Goal: Check status: Check status

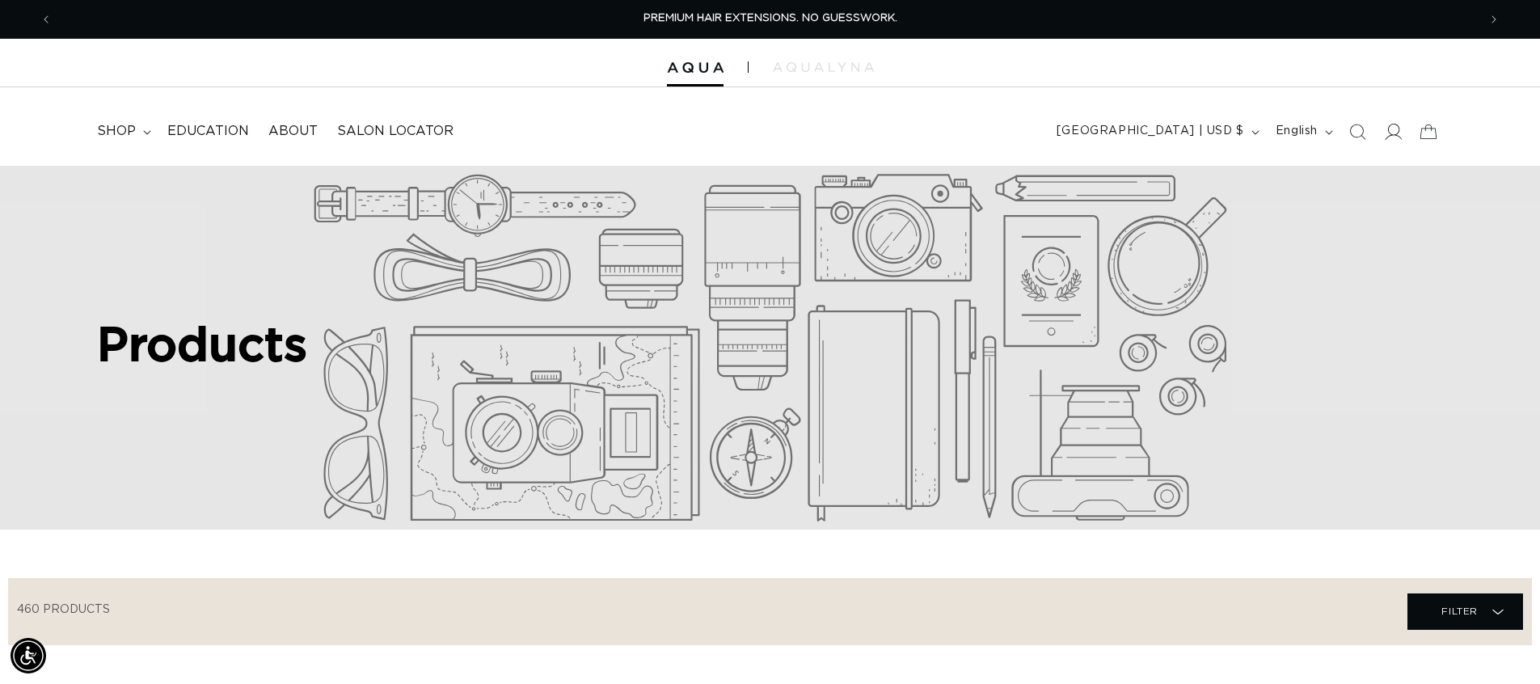
click at [1391, 132] on icon at bounding box center [1392, 131] width 17 height 17
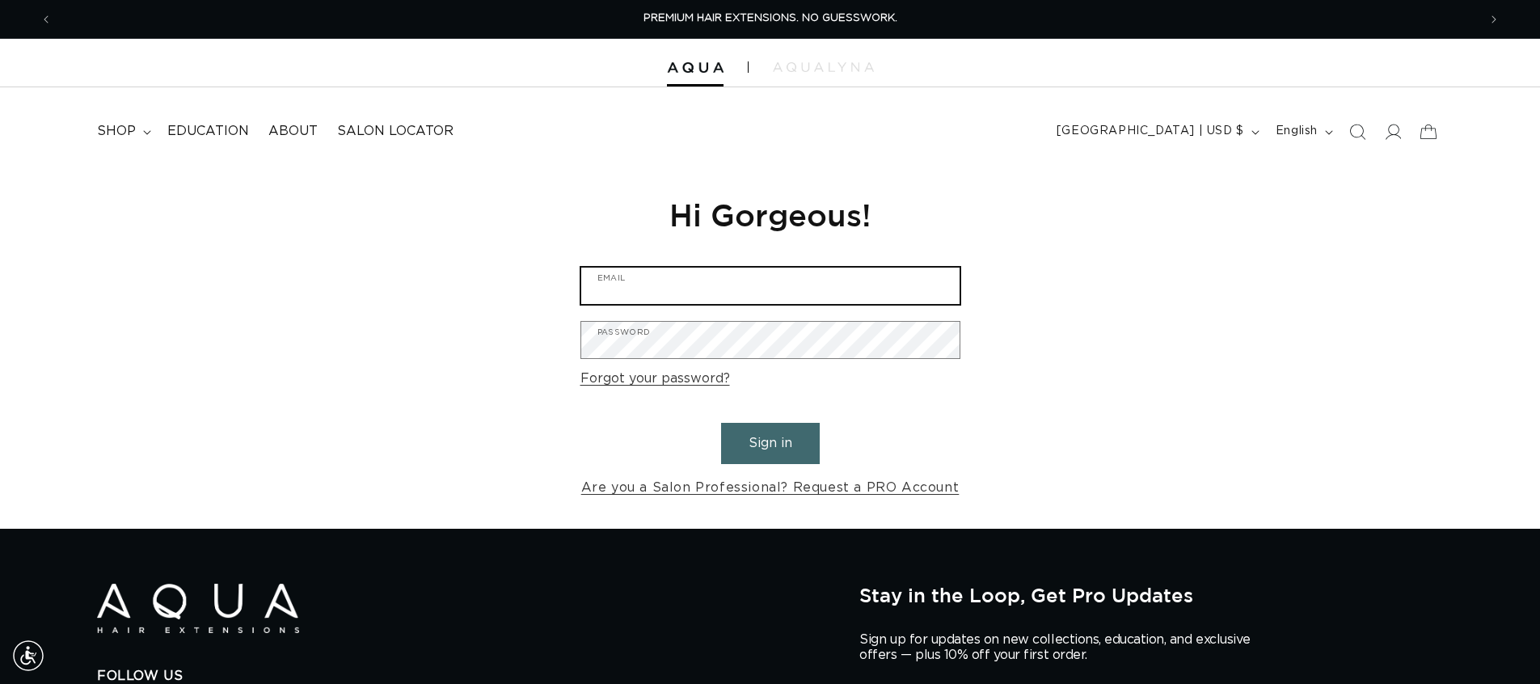
type input "chameleoncolorssalon@gmail.com"
click at [798, 438] on button "Sign in" at bounding box center [770, 443] width 99 height 41
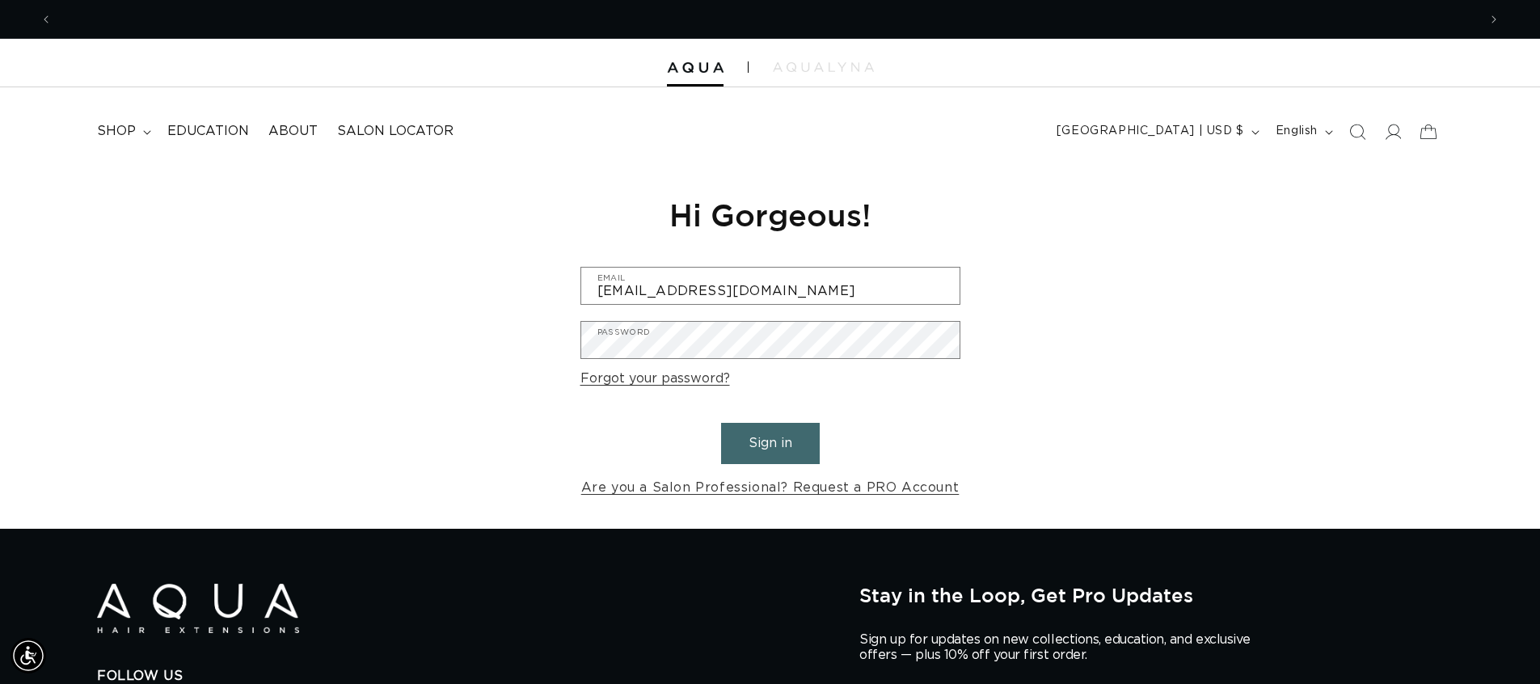
scroll to position [0, 1425]
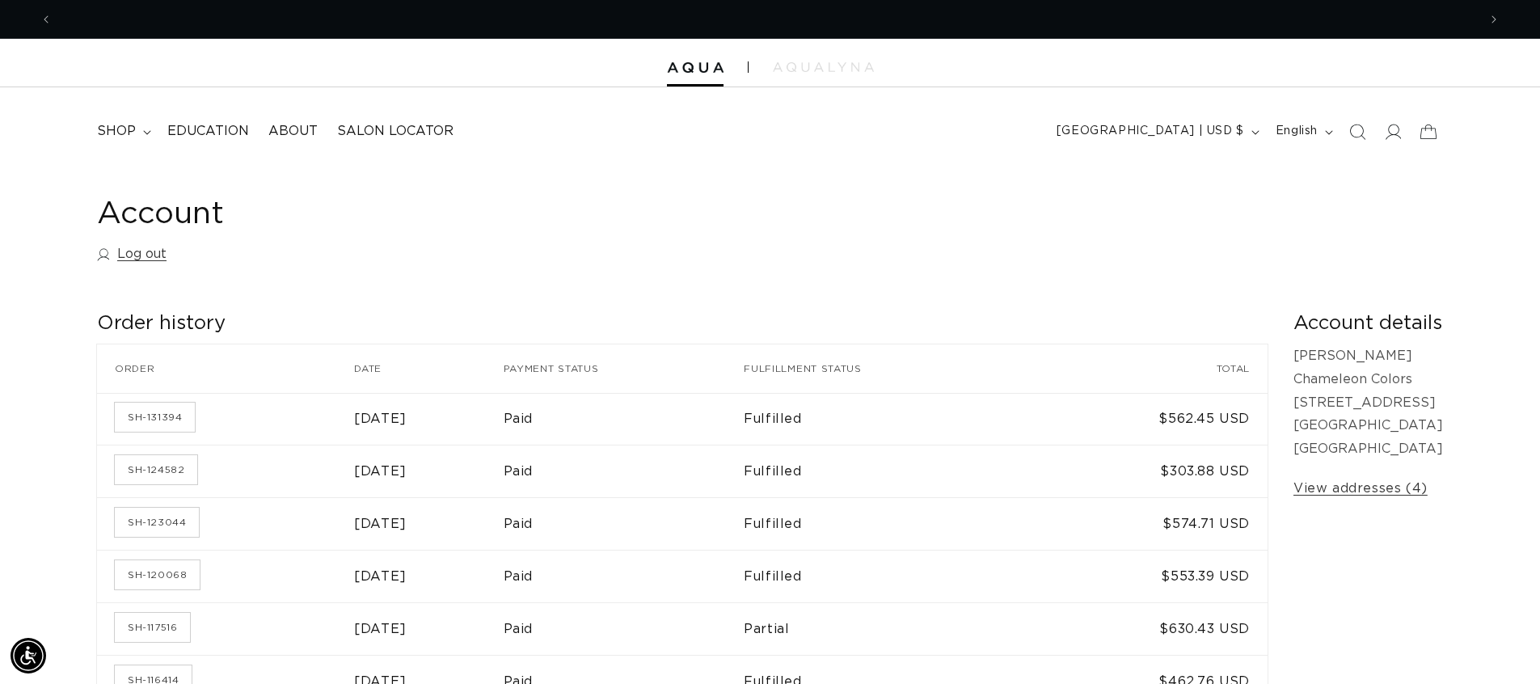
scroll to position [0, 1425]
click at [1361, 133] on icon "Search" at bounding box center [1356, 131] width 17 height 17
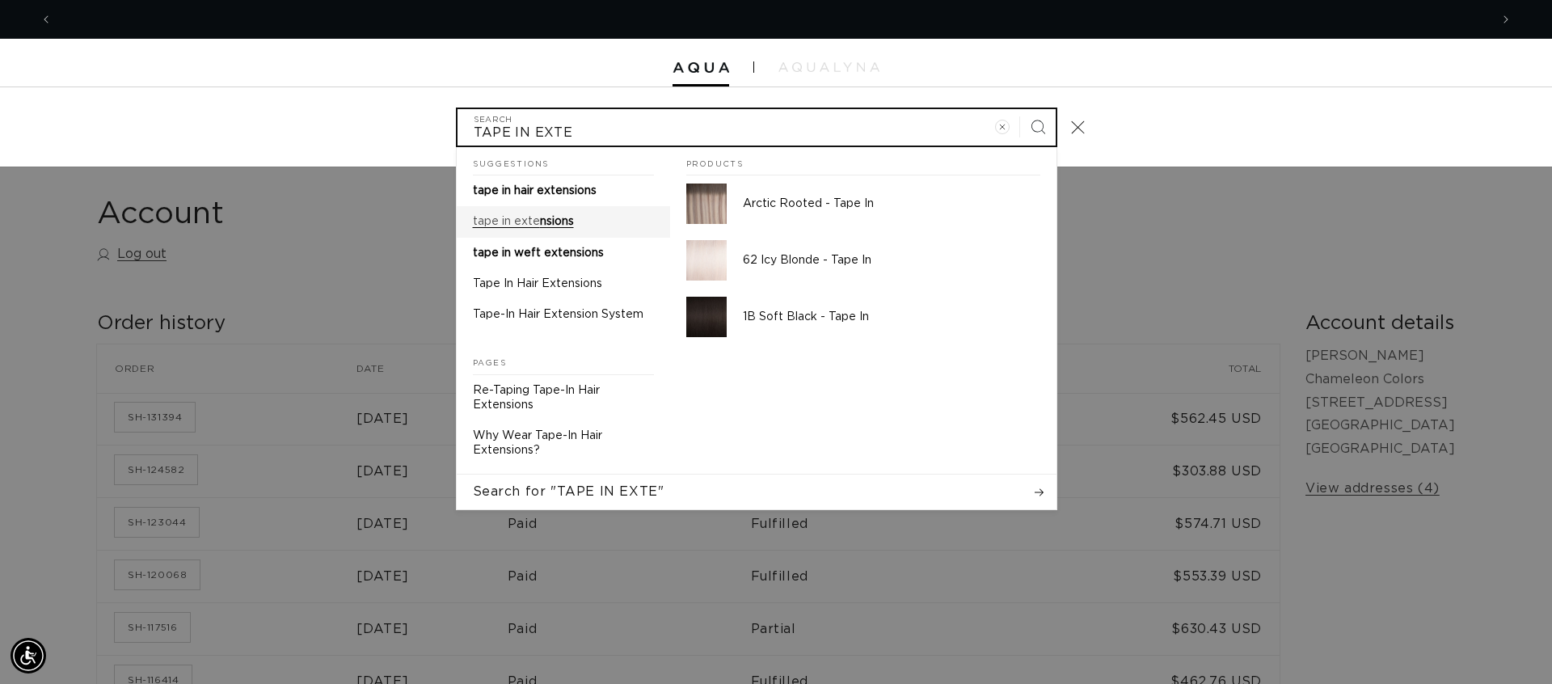
scroll to position [0, 1437]
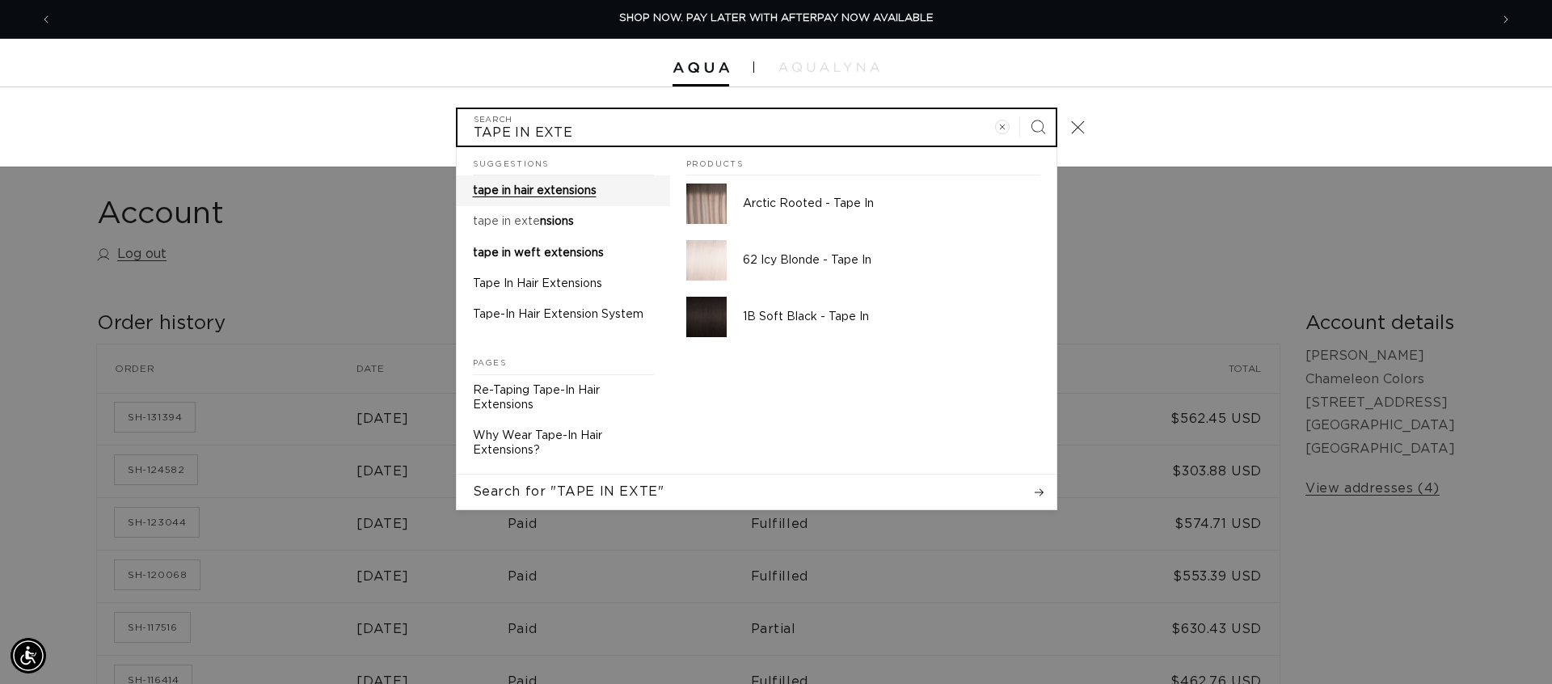
type input "TAPE IN EXTE"
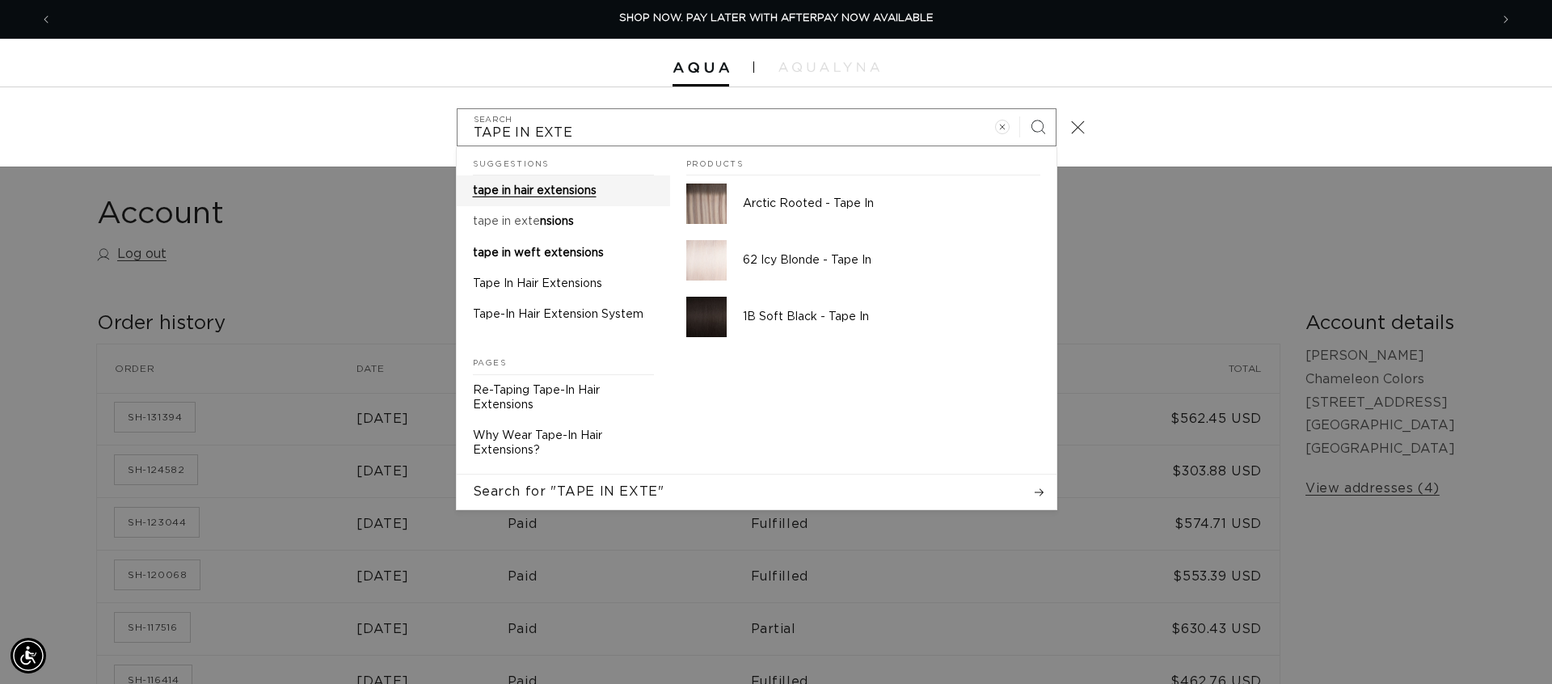
click at [514, 196] on span "tape in hair extensions" at bounding box center [535, 190] width 124 height 11
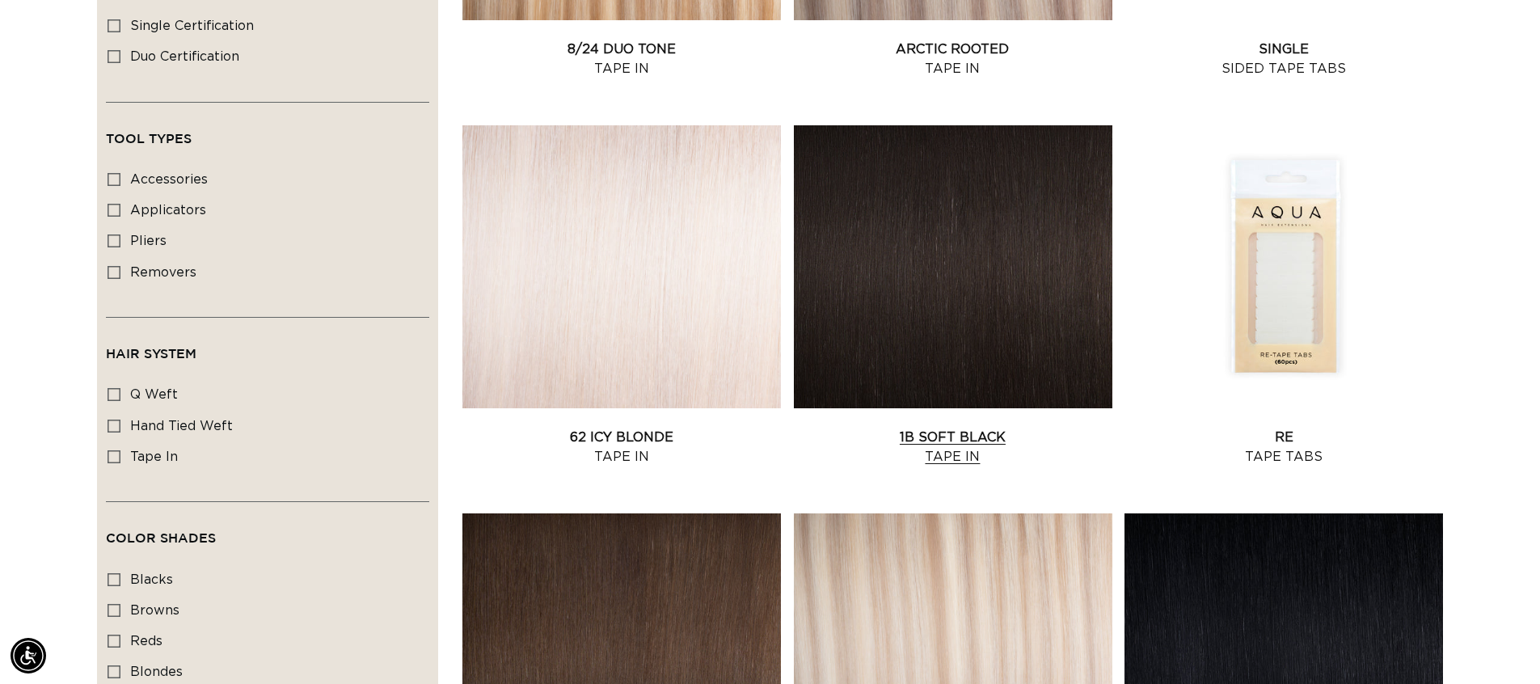
scroll to position [0, 1425]
click at [914, 428] on link "1B Soft Black Tape In" at bounding box center [953, 447] width 318 height 39
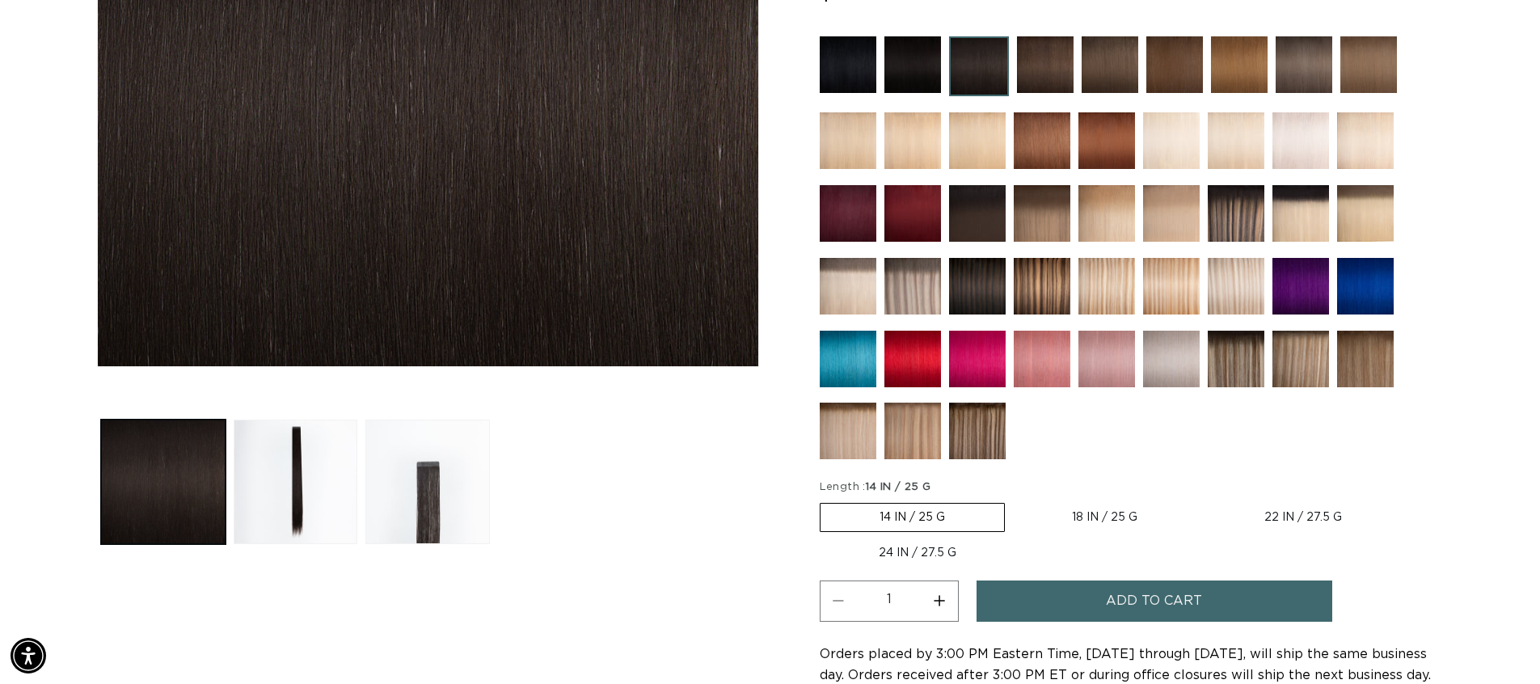
scroll to position [0, 1425]
click at [971, 284] on img at bounding box center [977, 286] width 57 height 57
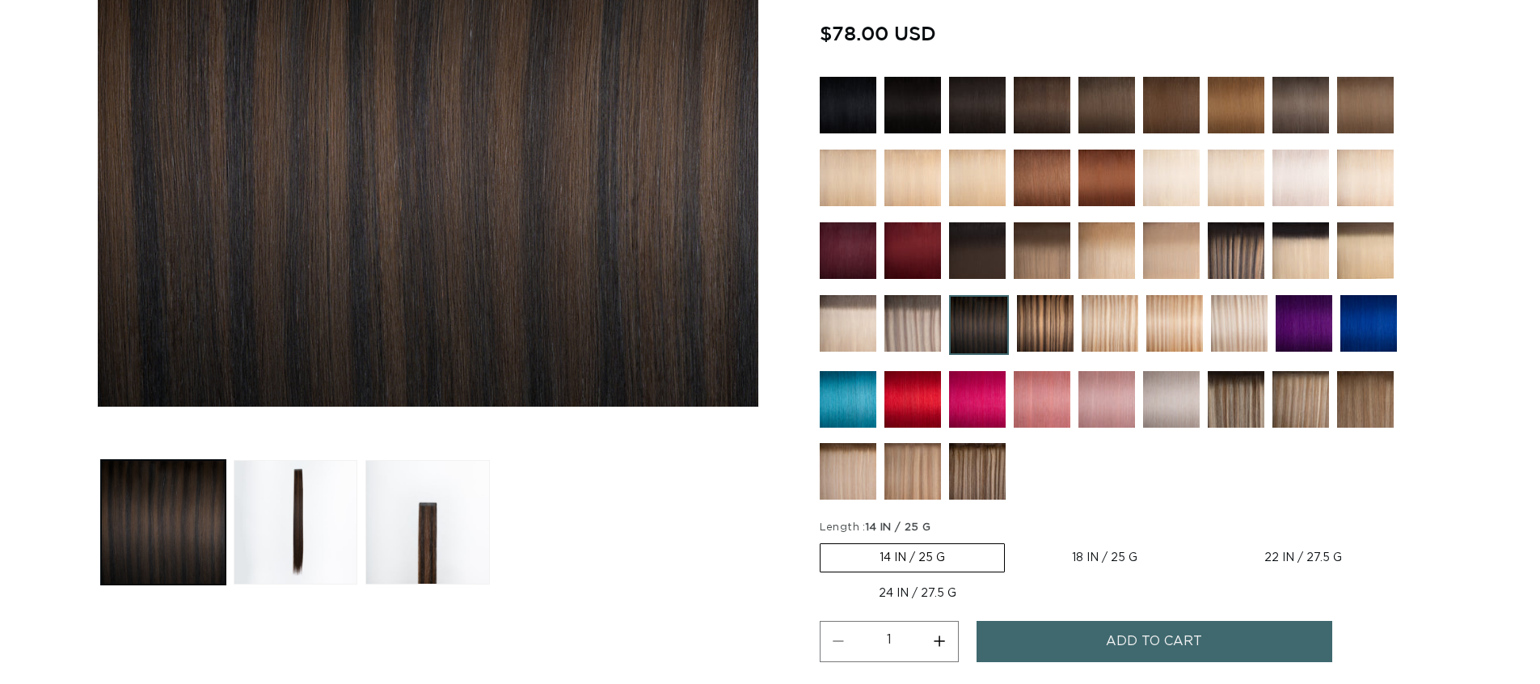
scroll to position [485, 0]
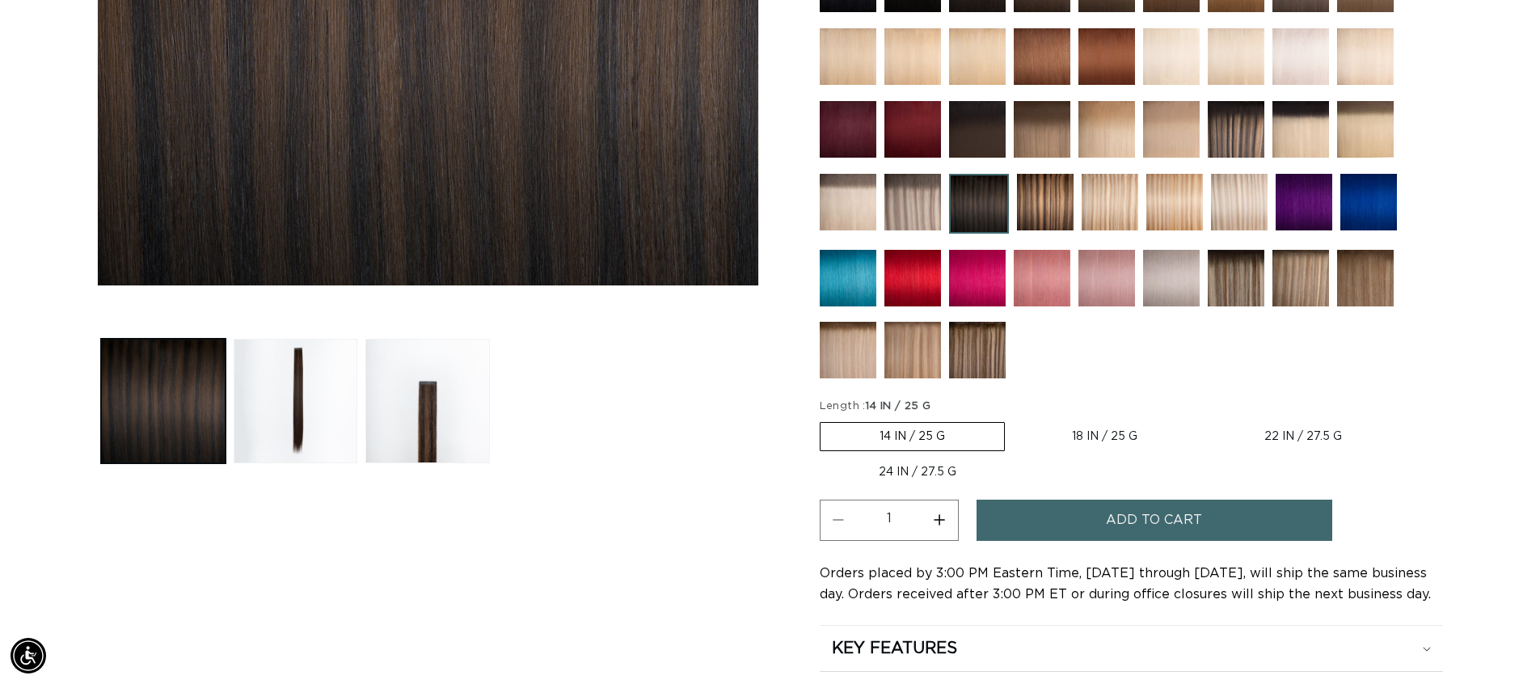
click at [1103, 442] on label "18 IN / 25 G Variant sold out or unavailable" at bounding box center [1104, 436] width 183 height 27
click at [1013, 419] on input "18 IN / 25 G Variant sold out or unavailable" at bounding box center [1013, 419] width 1 height 1
radio input "true"
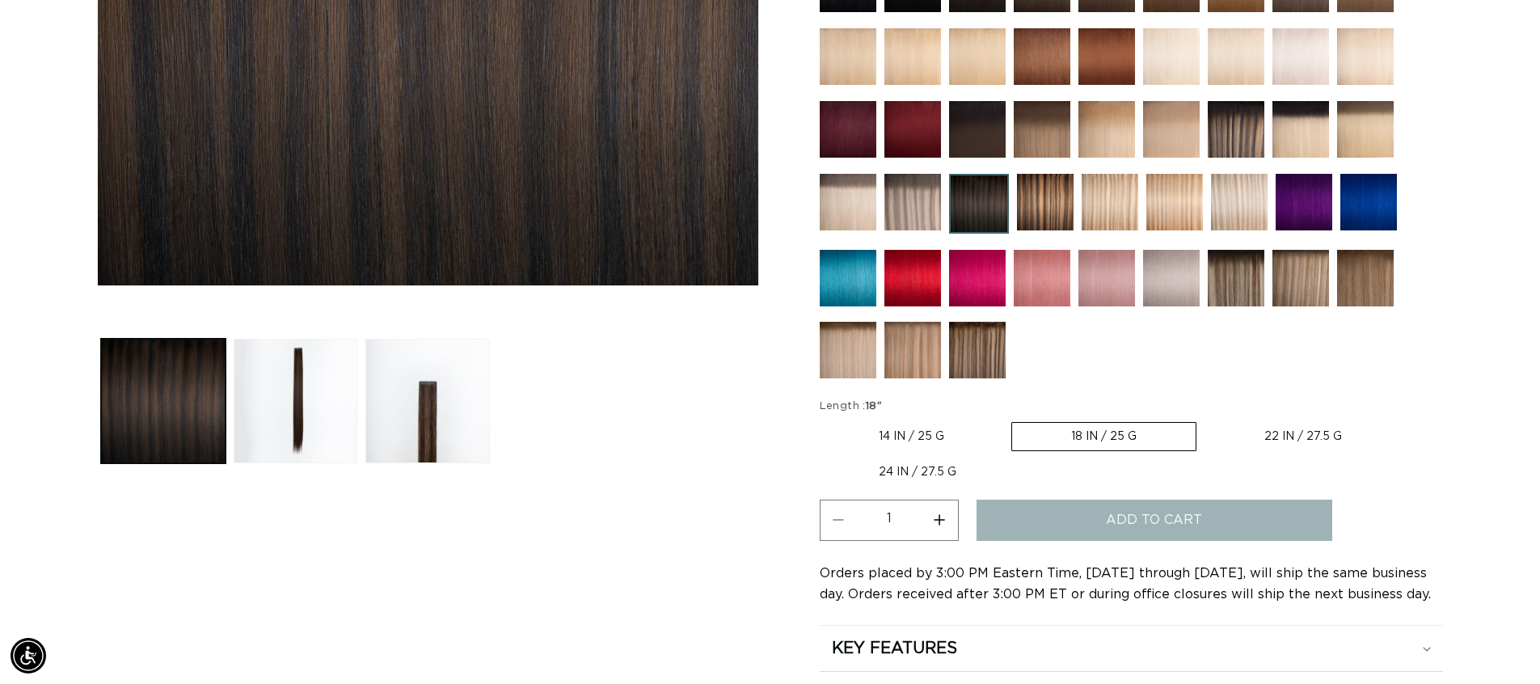
scroll to position [0, 1425]
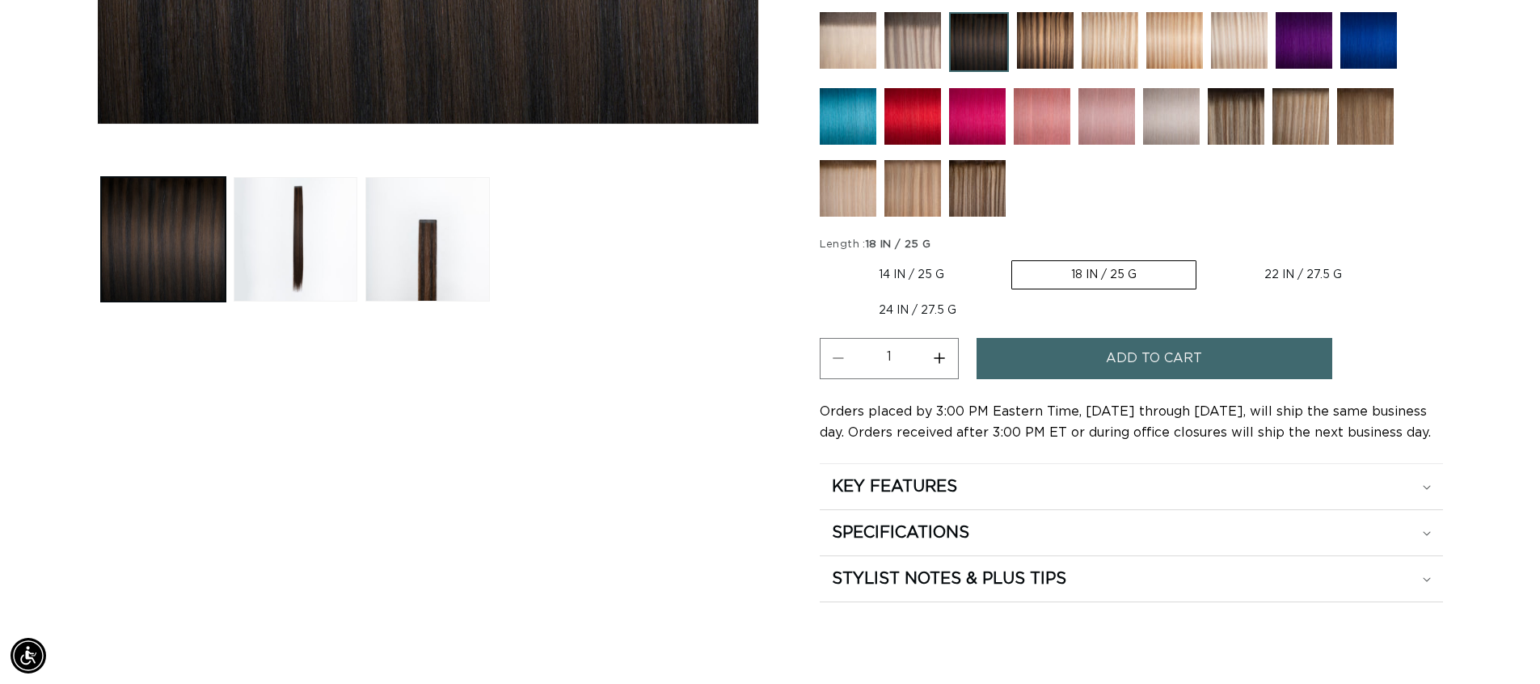
scroll to position [0, 2850]
click at [1291, 272] on label "22 IN / 27.5 G Variant sold out or unavailable" at bounding box center [1303, 274] width 196 height 27
click at [1205, 258] on input "22 IN / 27.5 G Variant sold out or unavailable" at bounding box center [1204, 257] width 1 height 1
radio input "true"
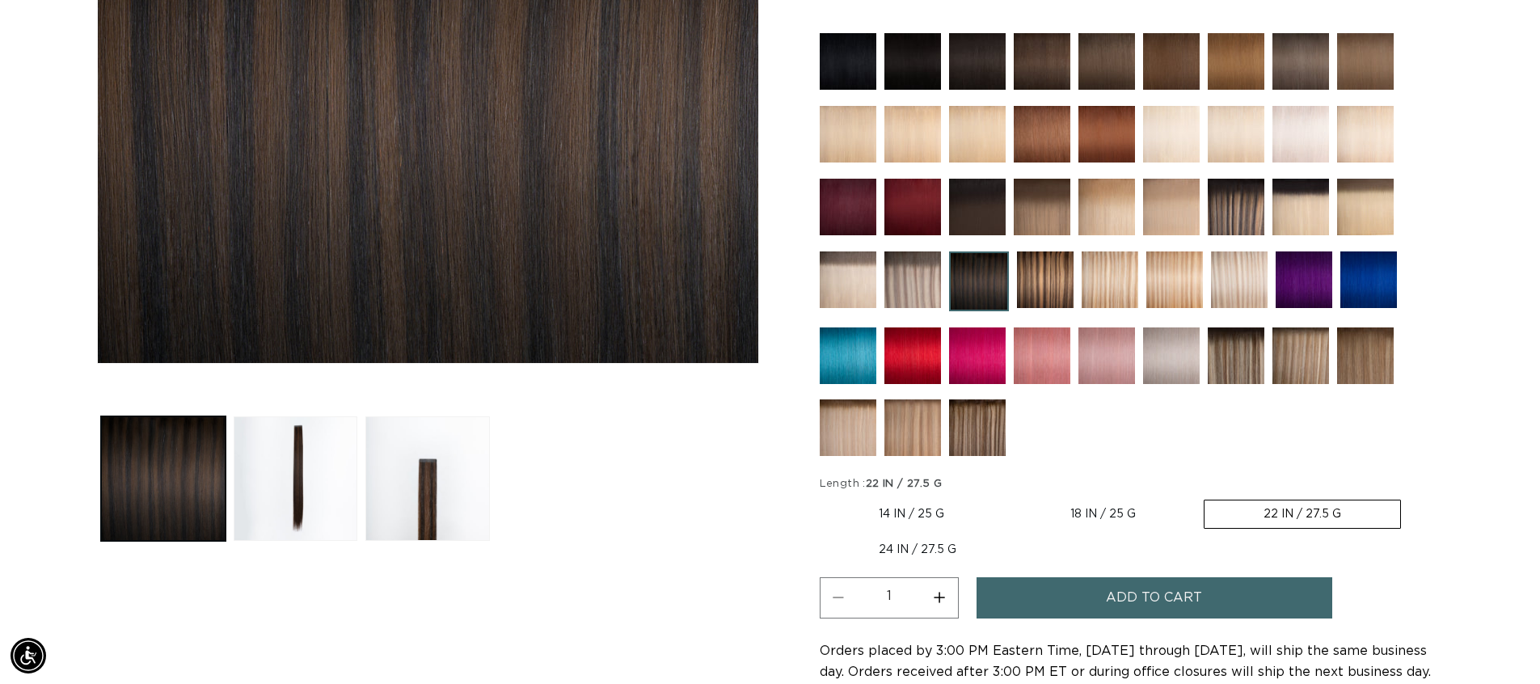
scroll to position [485, 0]
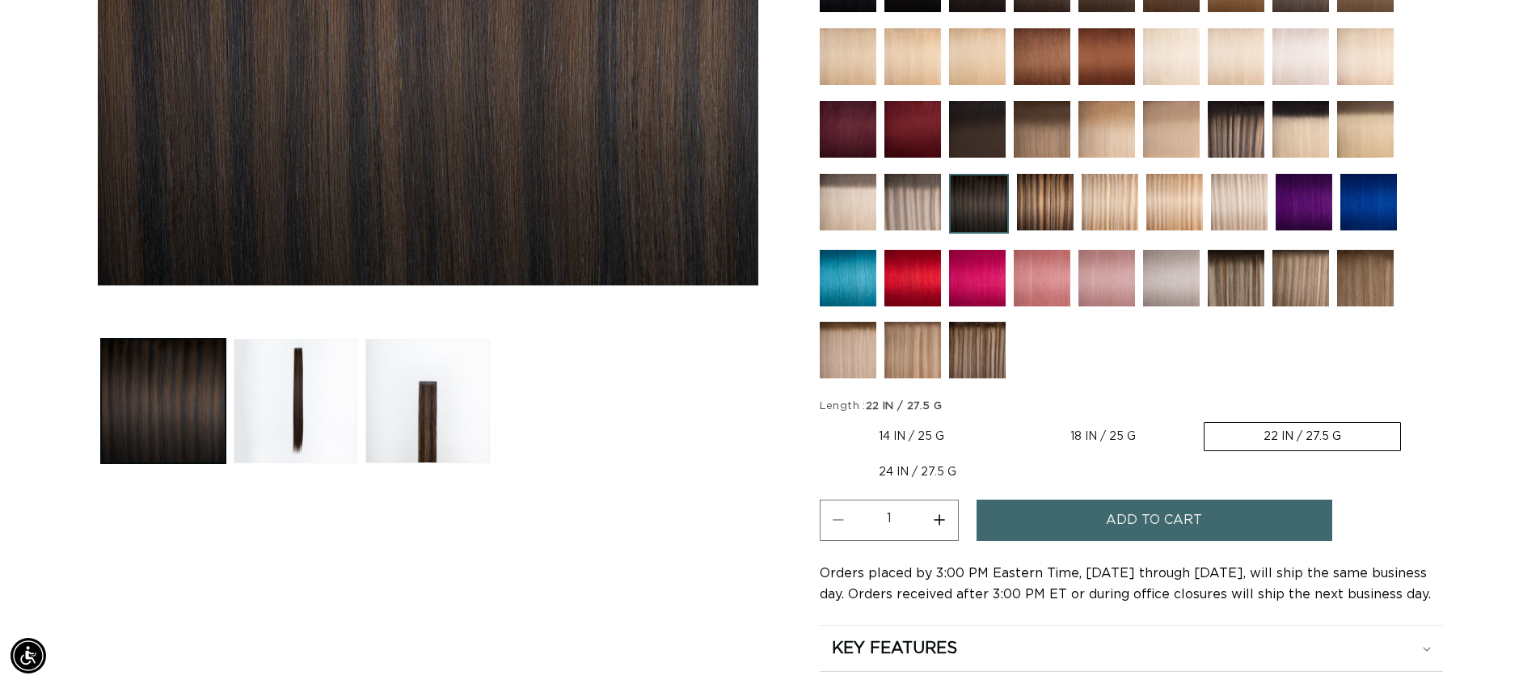
click at [887, 476] on label "24 IN / 27.5 G Variant sold out or unavailable" at bounding box center [918, 471] width 196 height 27
click at [1409, 419] on input "24 IN / 27.5 G Variant sold out or unavailable" at bounding box center [1409, 419] width 1 height 1
radio input "true"
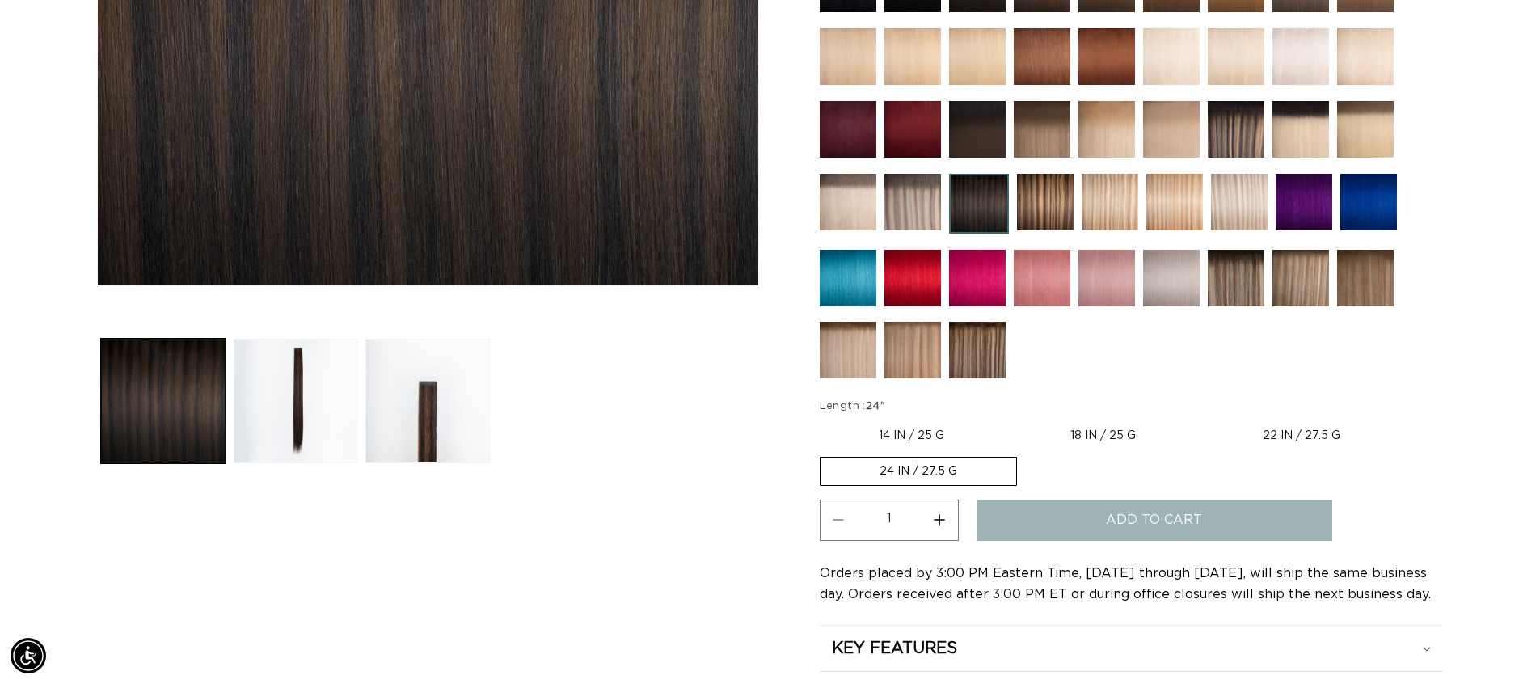
scroll to position [0, 0]
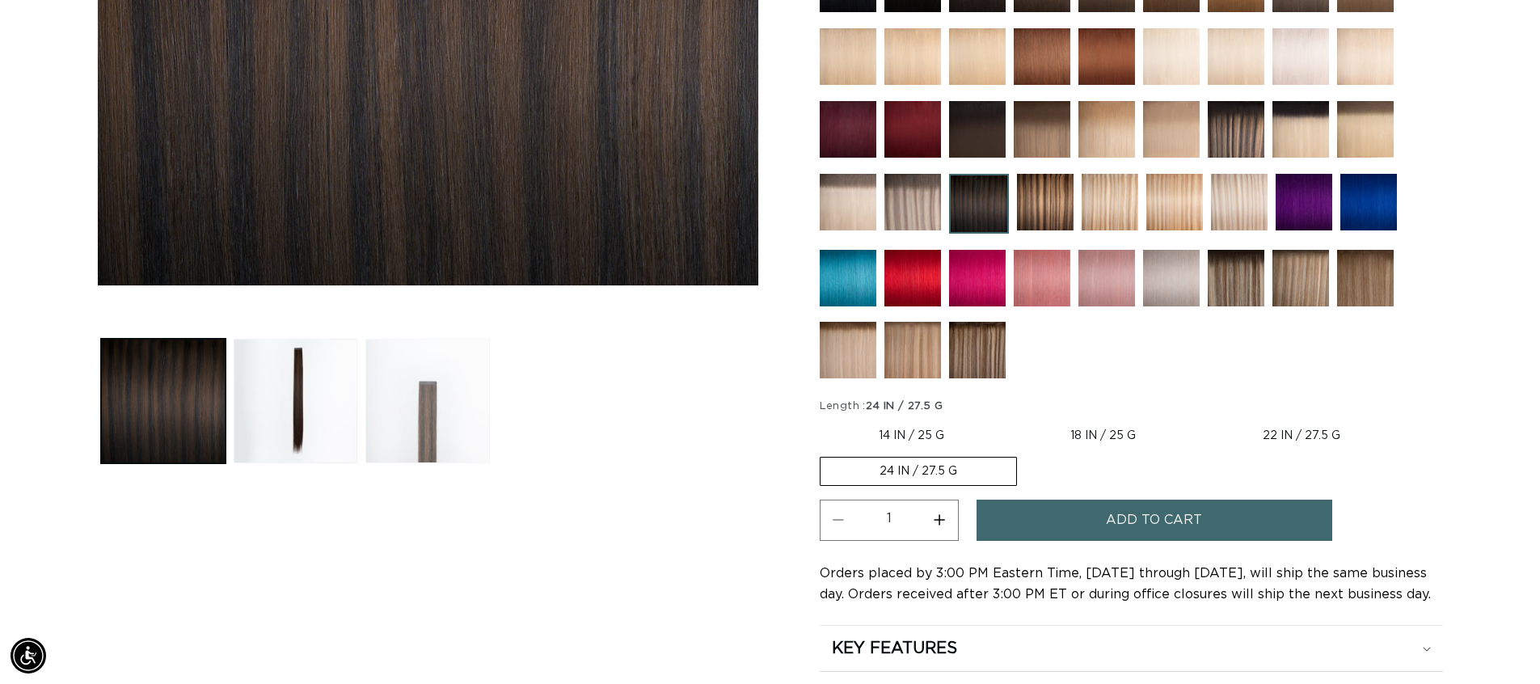
scroll to position [0, 2850]
click at [411, 367] on button "Load image 3 in gallery view" at bounding box center [427, 401] width 124 height 124
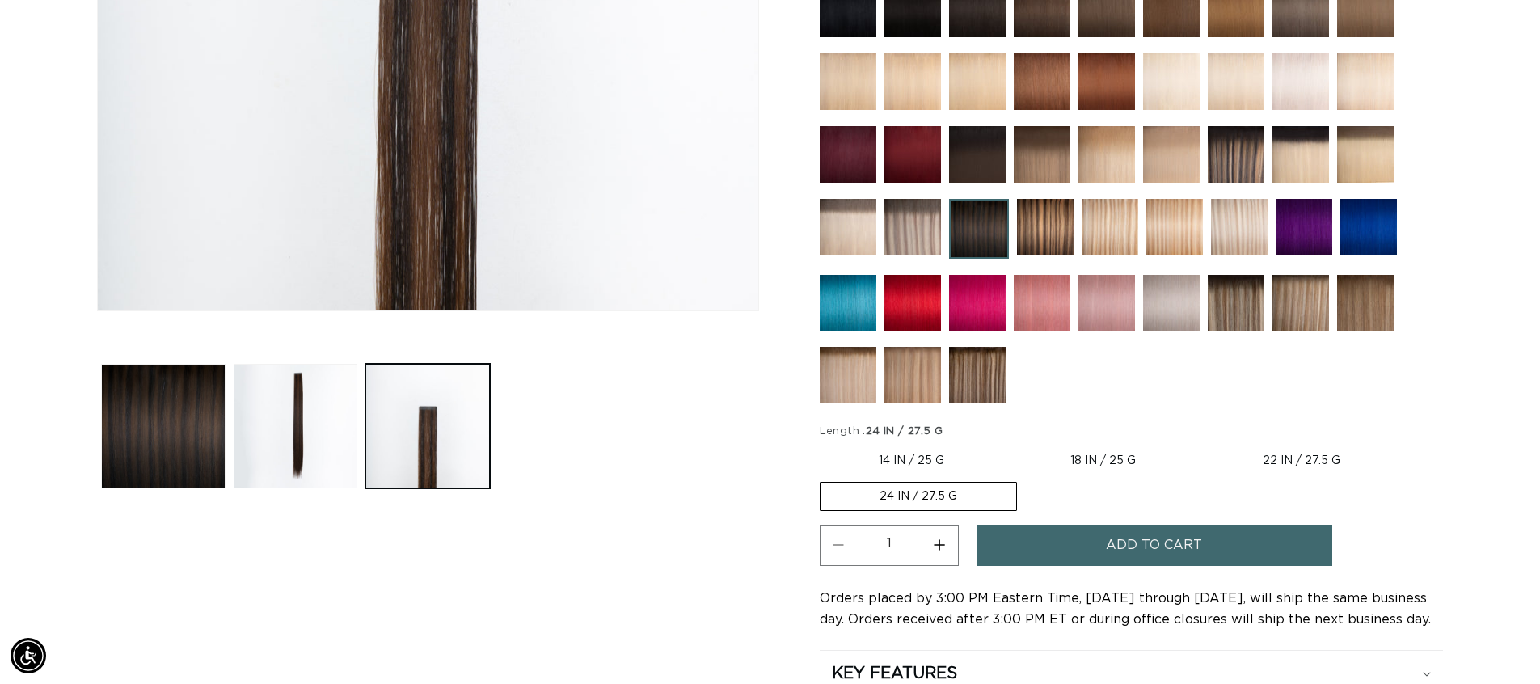
scroll to position [466, 0]
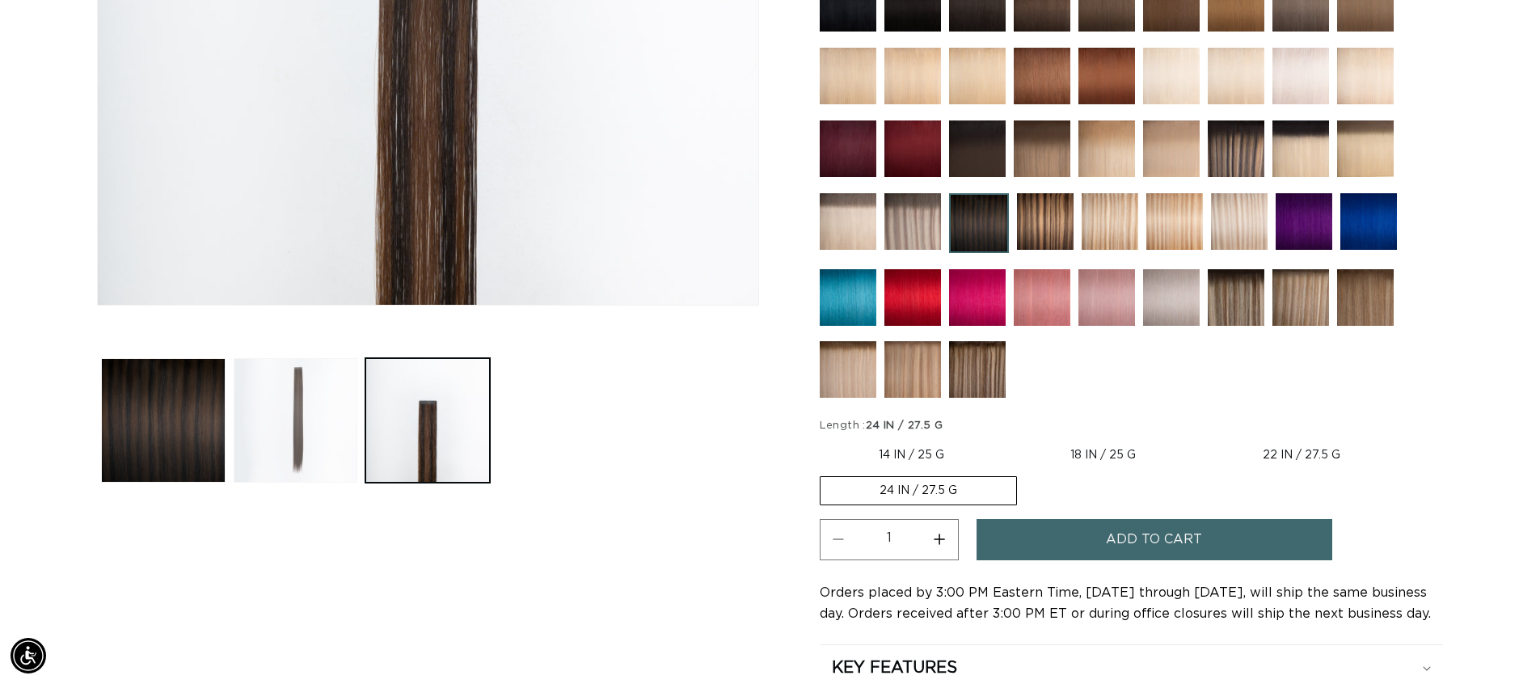
click at [269, 407] on button "Load image 2 in gallery view" at bounding box center [296, 420] width 124 height 124
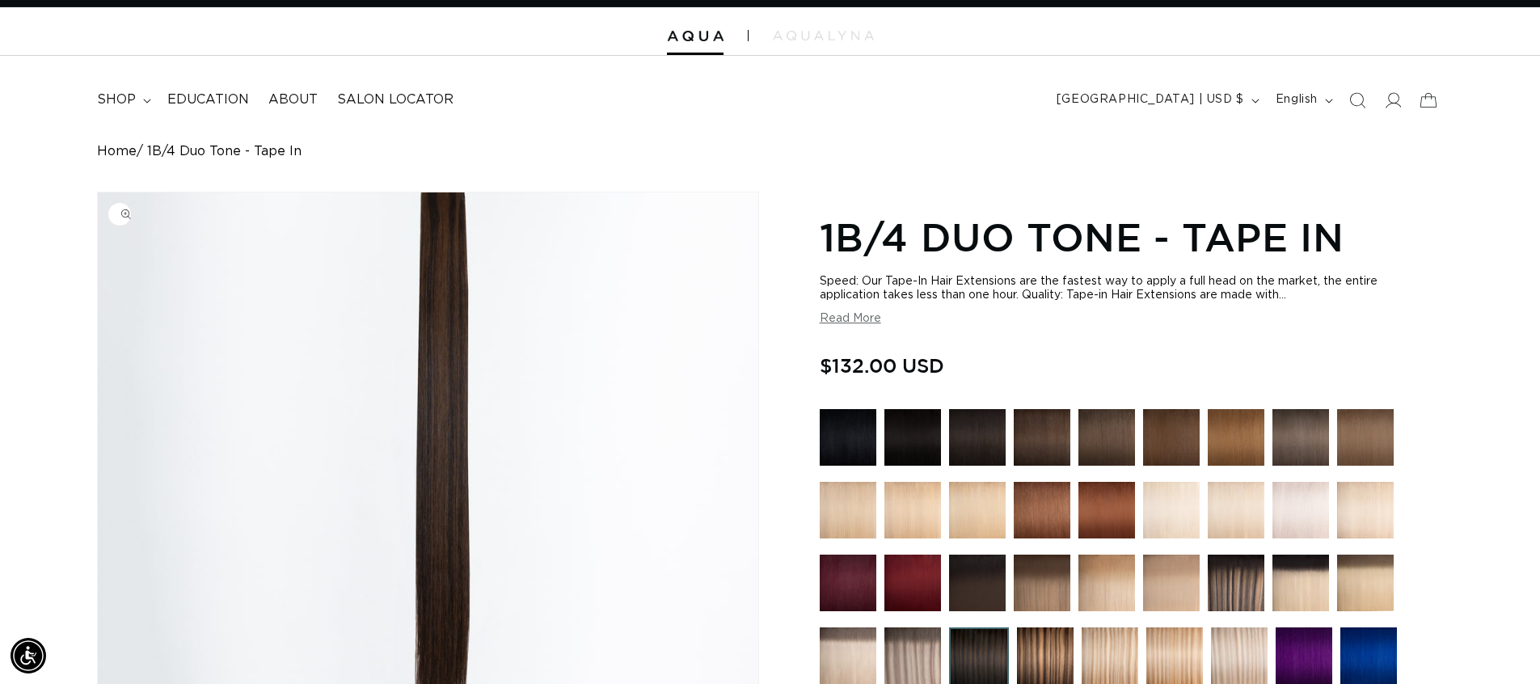
scroll to position [0, 0]
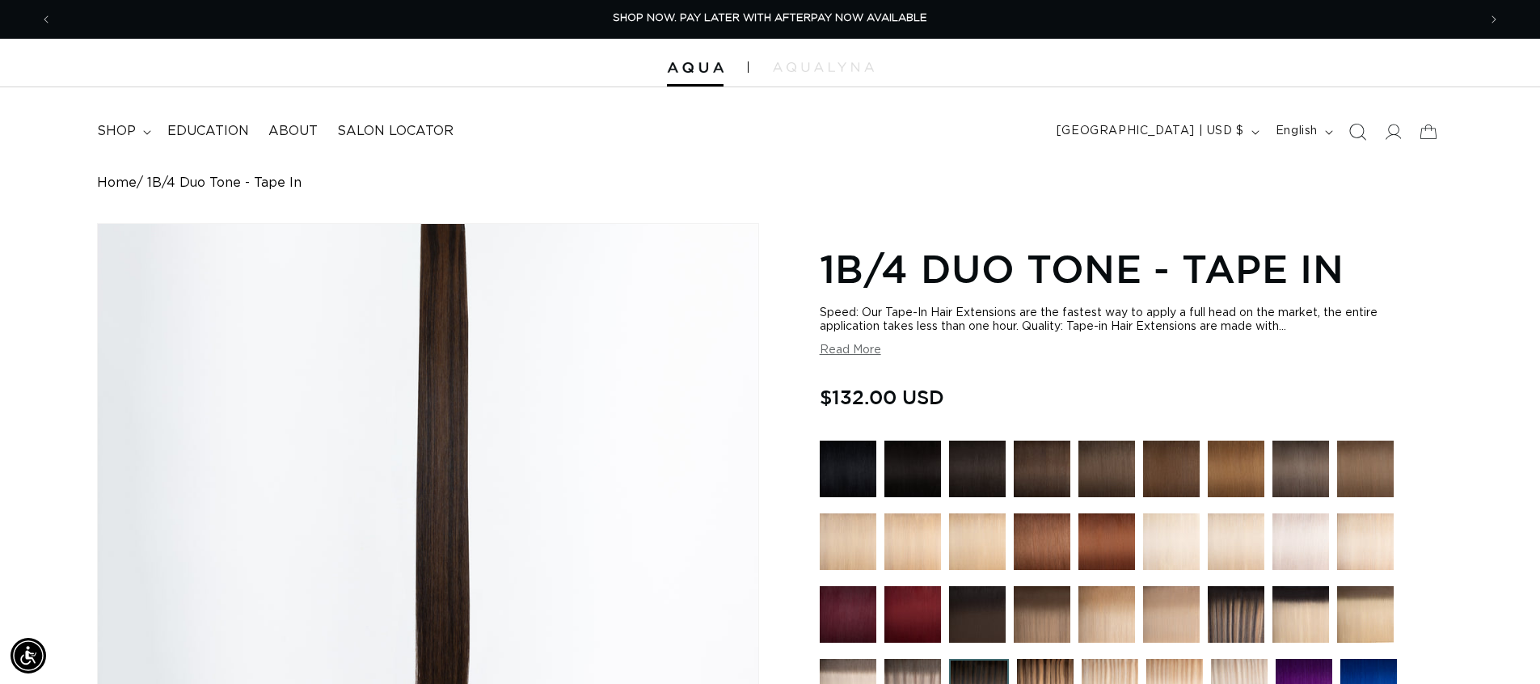
click at [1357, 129] on icon "Search" at bounding box center [1356, 131] width 17 height 17
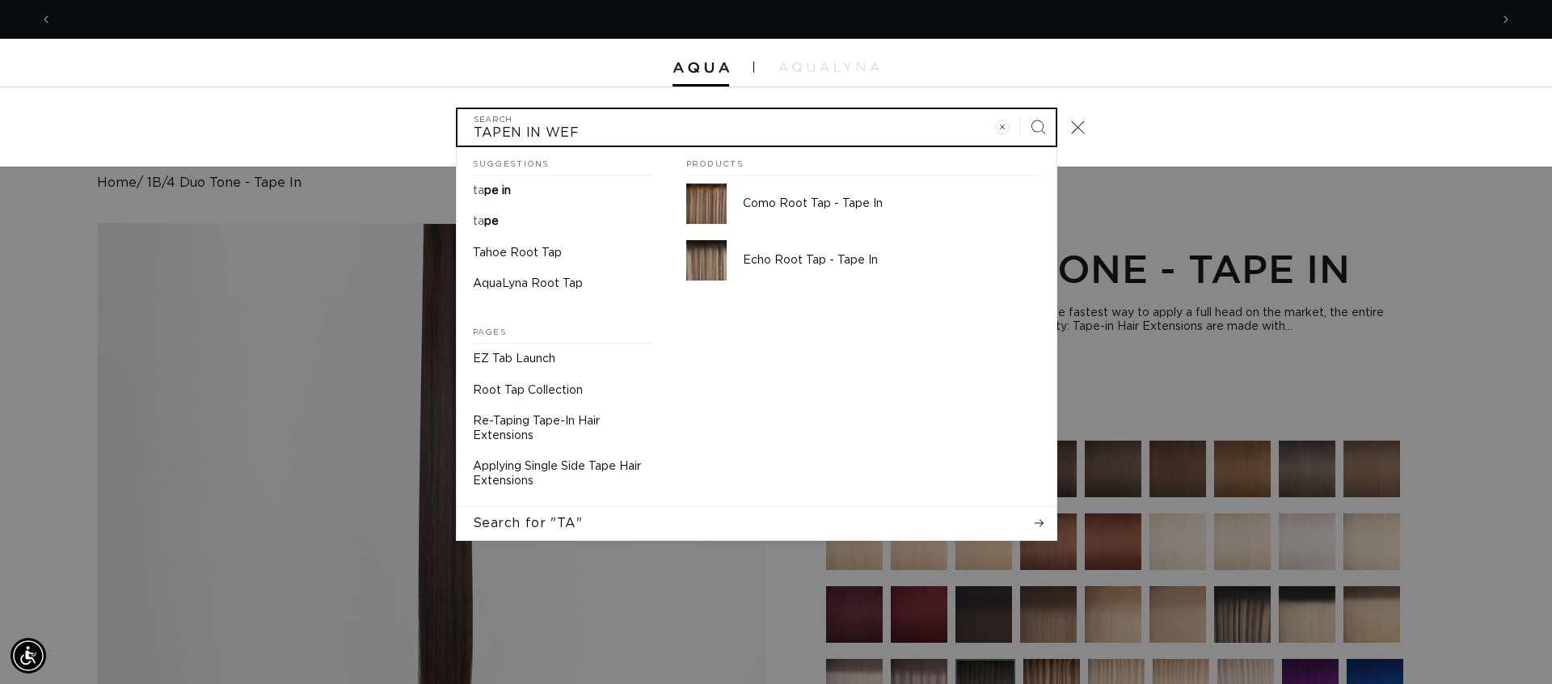
scroll to position [0, 2874]
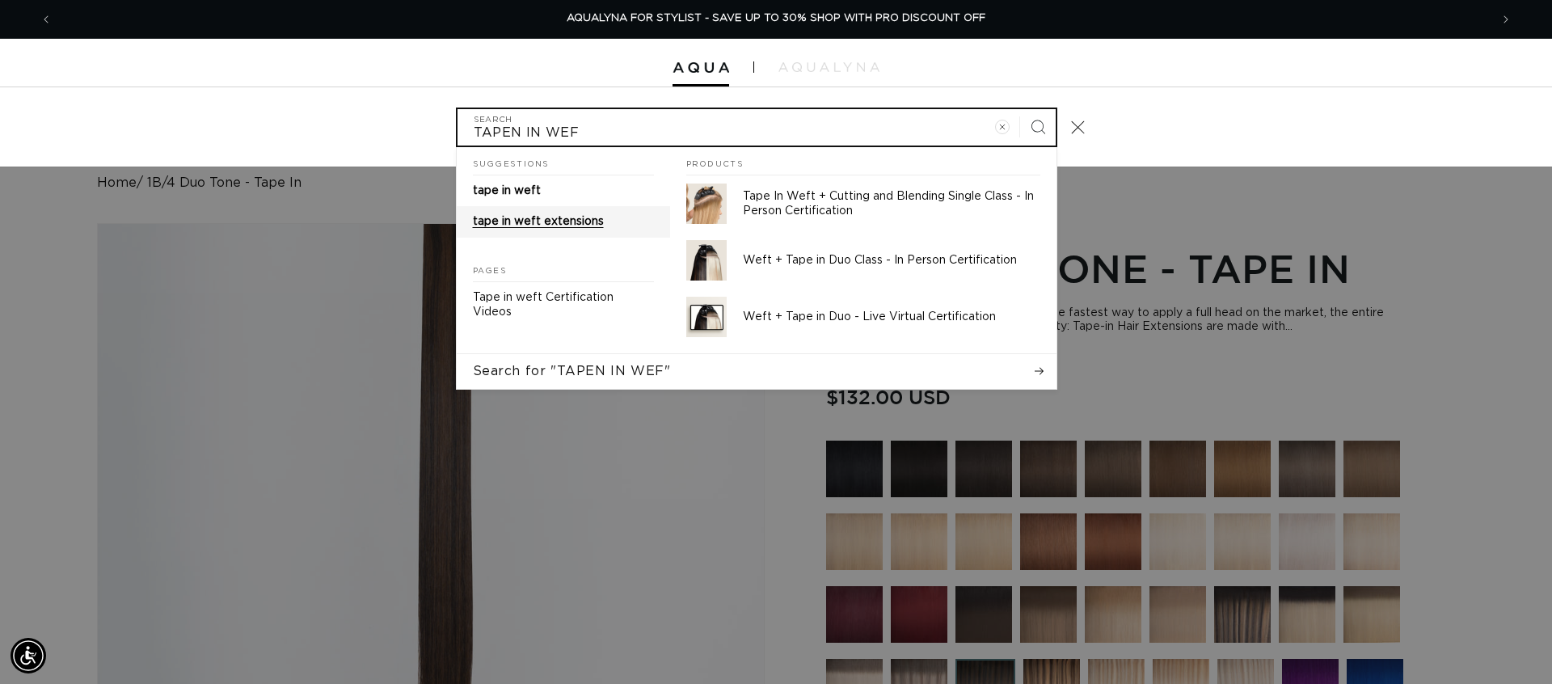
type input "TAPEN IN WEF"
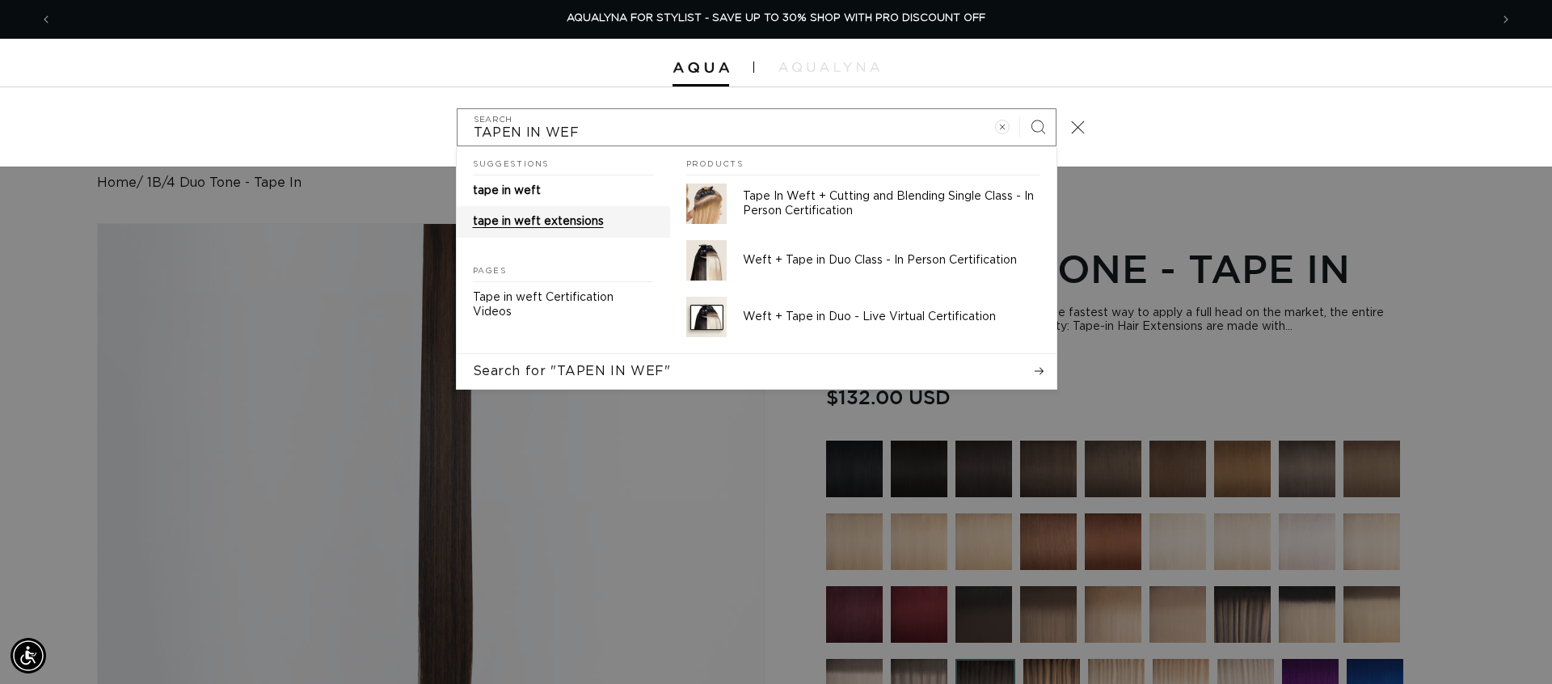
click at [575, 217] on span "tape in weft extensions" at bounding box center [538, 221] width 131 height 11
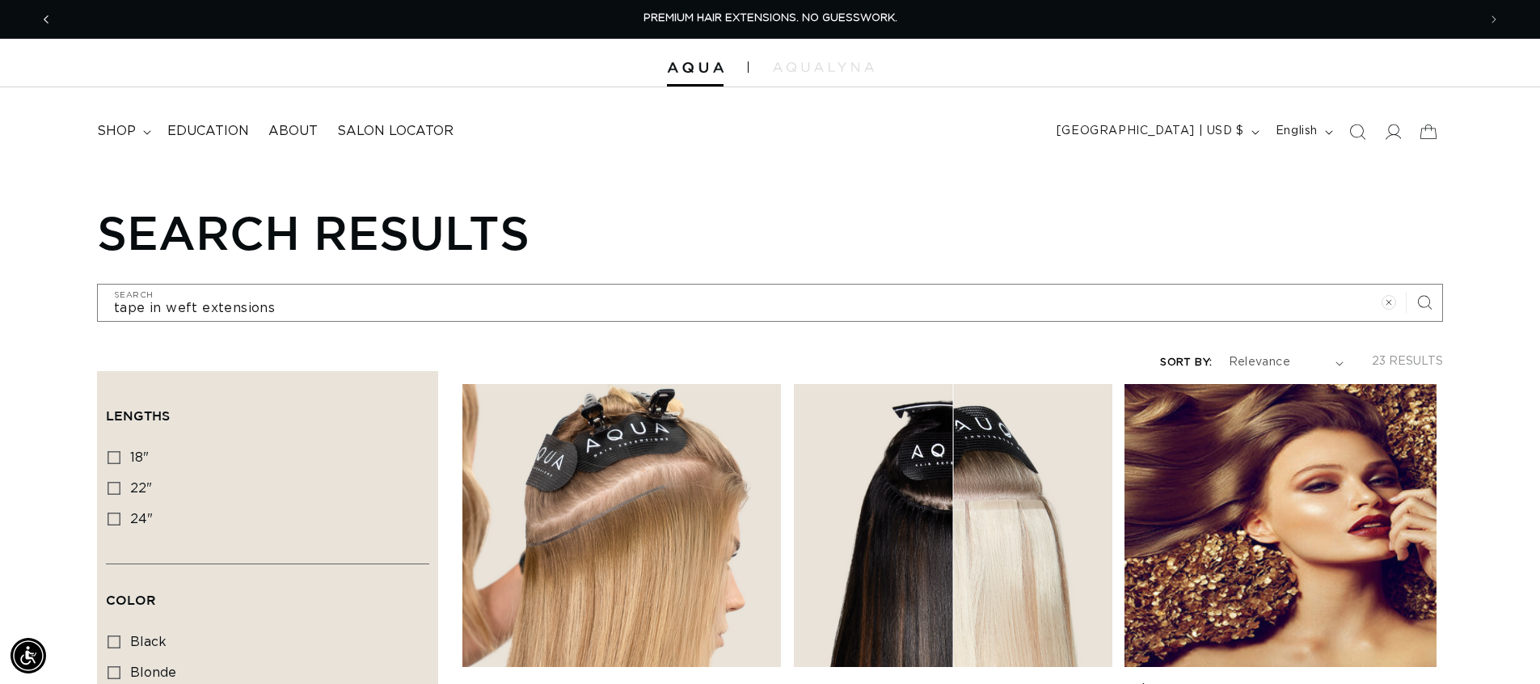
click at [41, 19] on span "Previous announcement" at bounding box center [46, 19] width 16 height 16
click at [44, 11] on icon "Previous announcement" at bounding box center [47, 20] width 6 height 18
click at [44, 15] on icon "Previous announcement" at bounding box center [47, 20] width 6 height 18
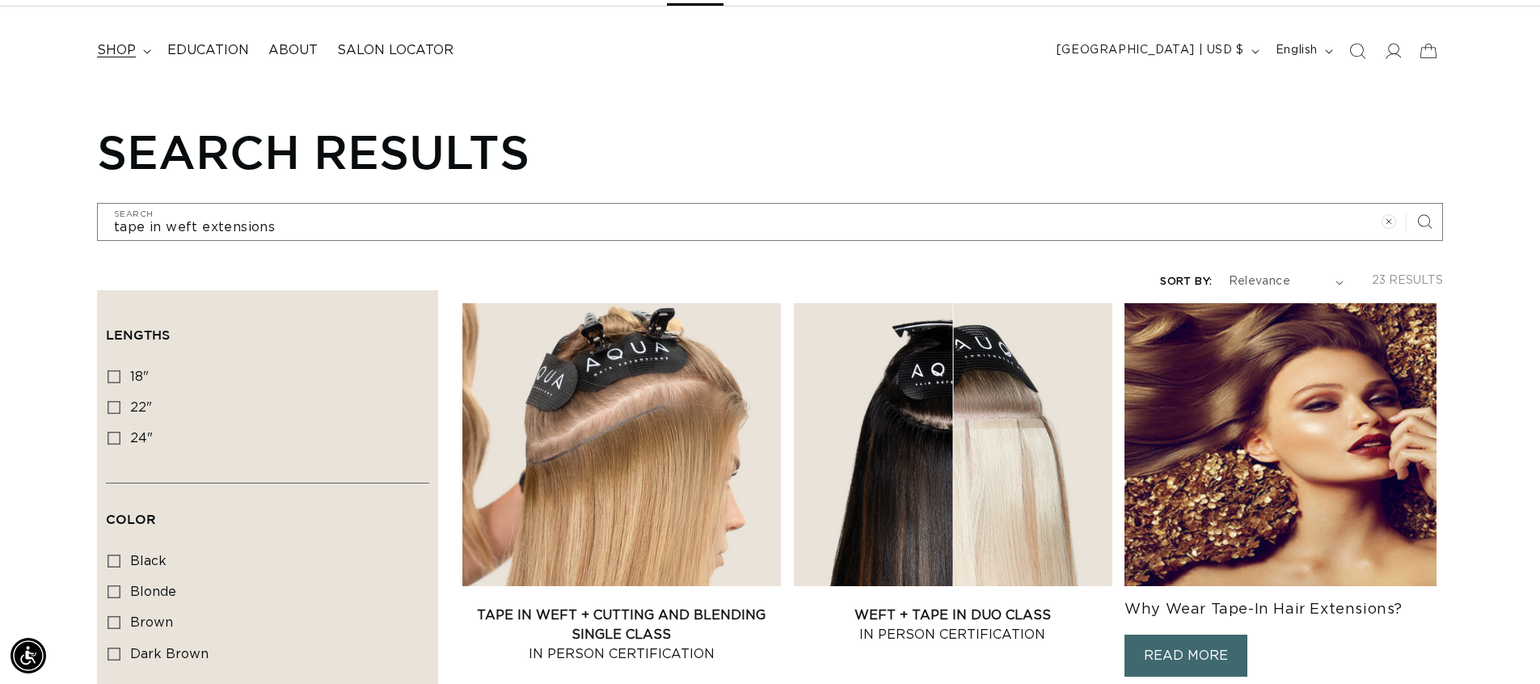
click at [122, 51] on span "shop" at bounding box center [116, 50] width 39 height 17
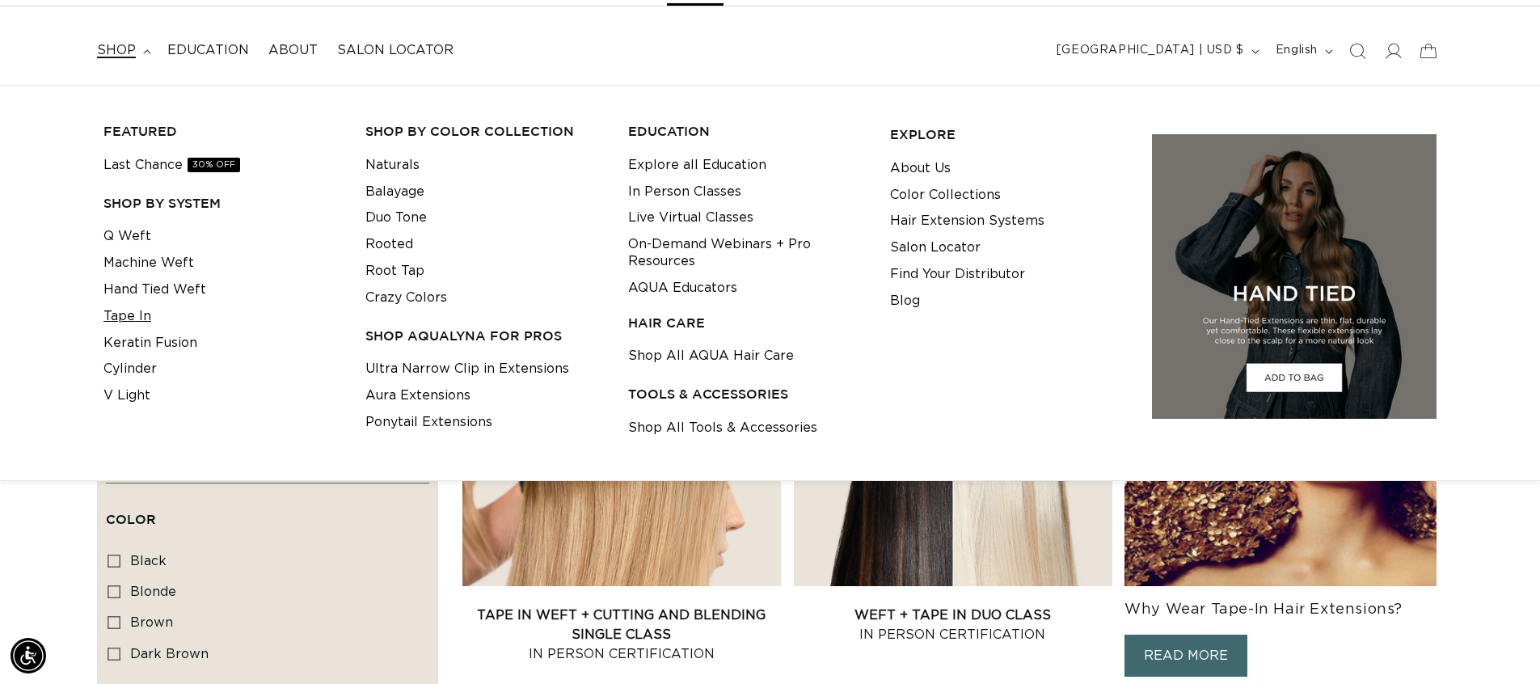
click at [143, 319] on link "Tape In" at bounding box center [127, 316] width 48 height 27
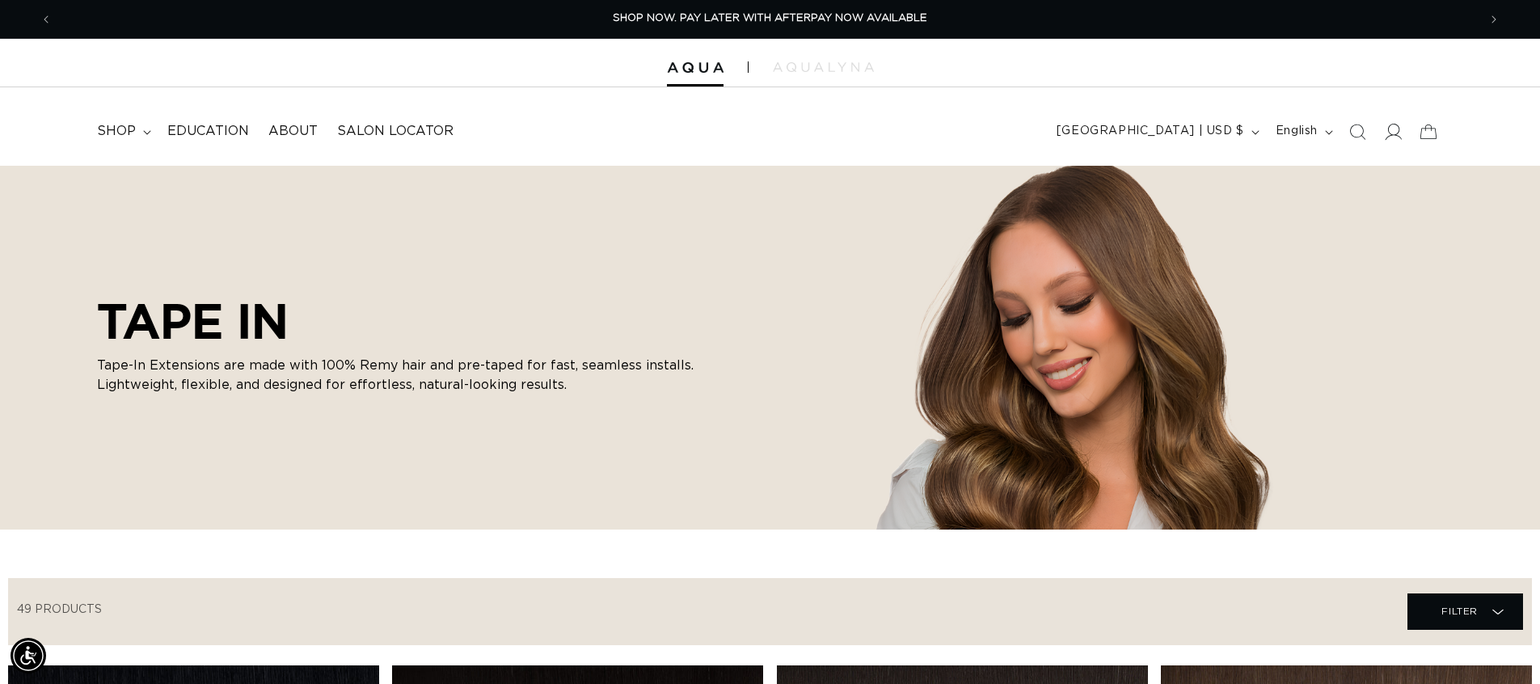
click at [1395, 129] on icon at bounding box center [1392, 131] width 17 height 17
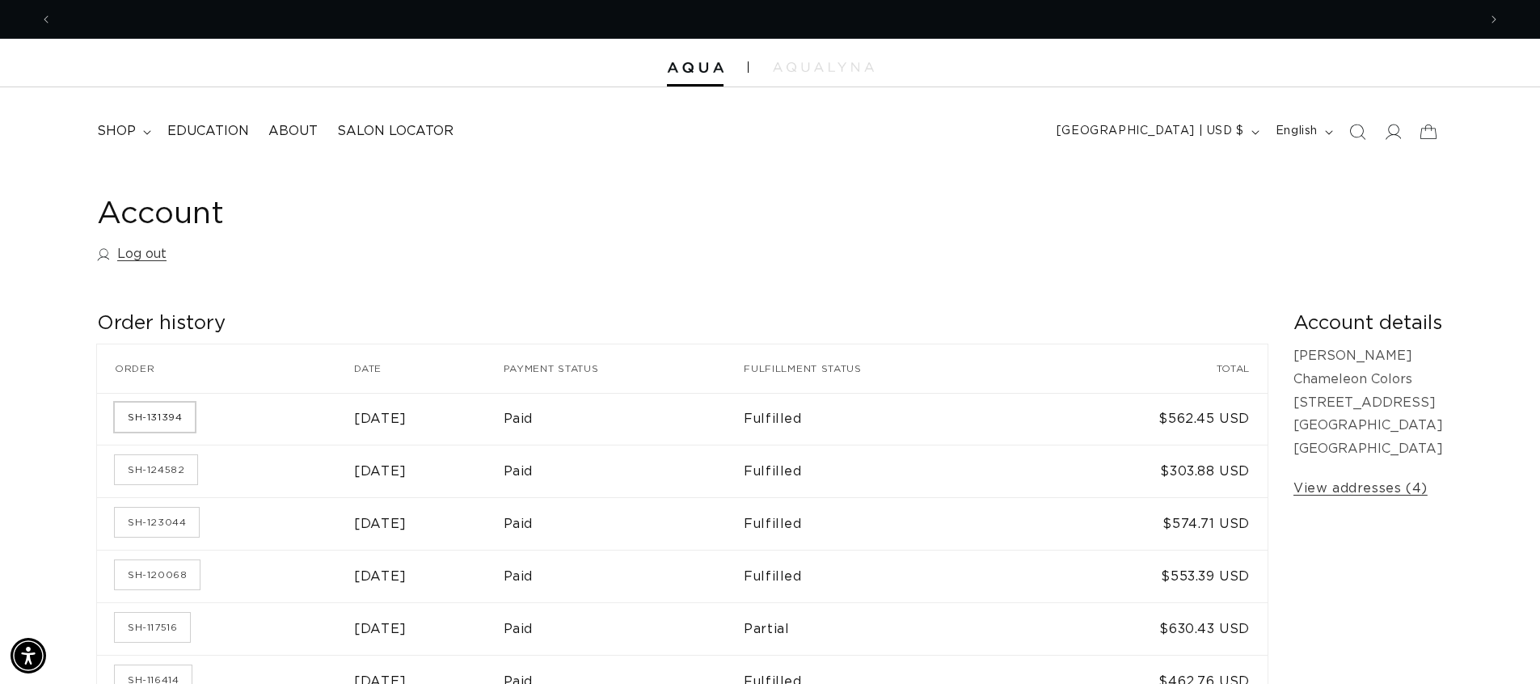
scroll to position [0, 2850]
click at [158, 417] on link "SH-131394" at bounding box center [155, 416] width 80 height 29
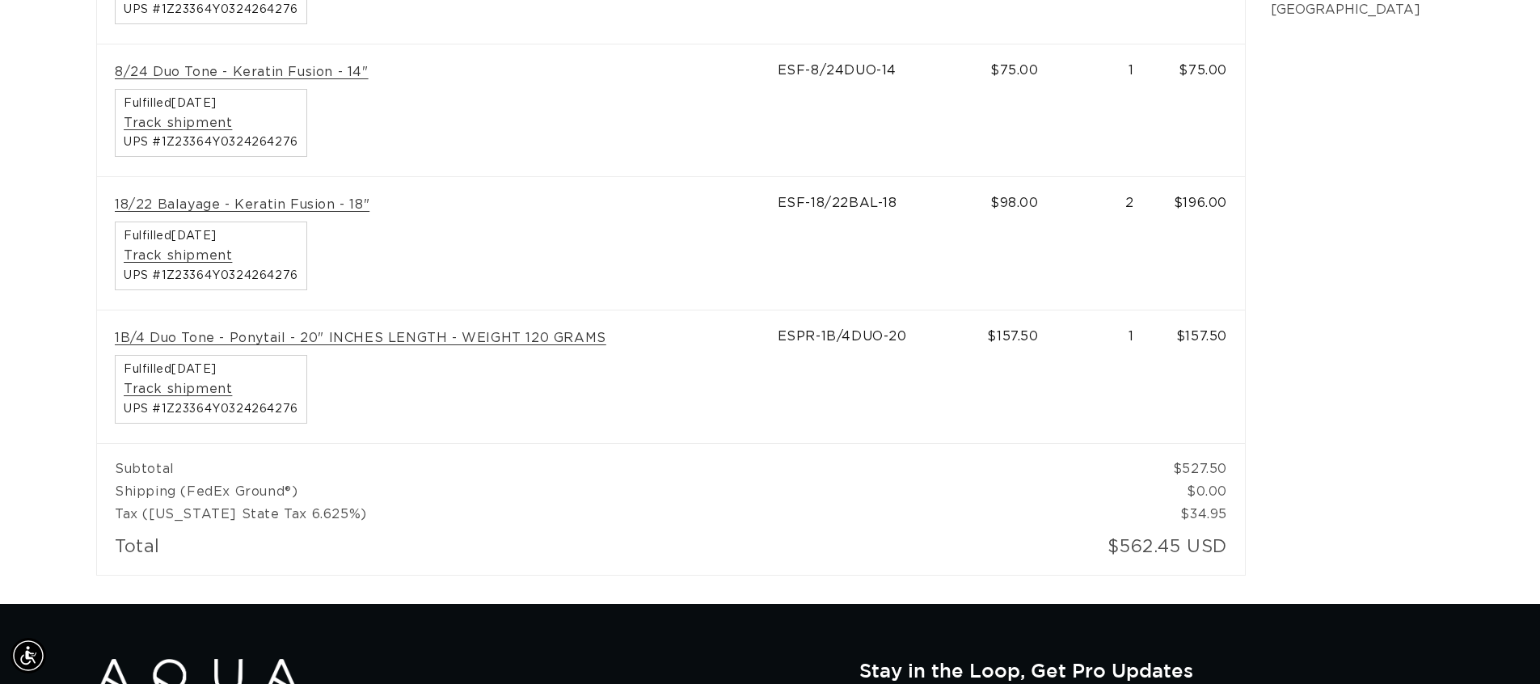
scroll to position [0, 2850]
